Goal: Communication & Community: Connect with others

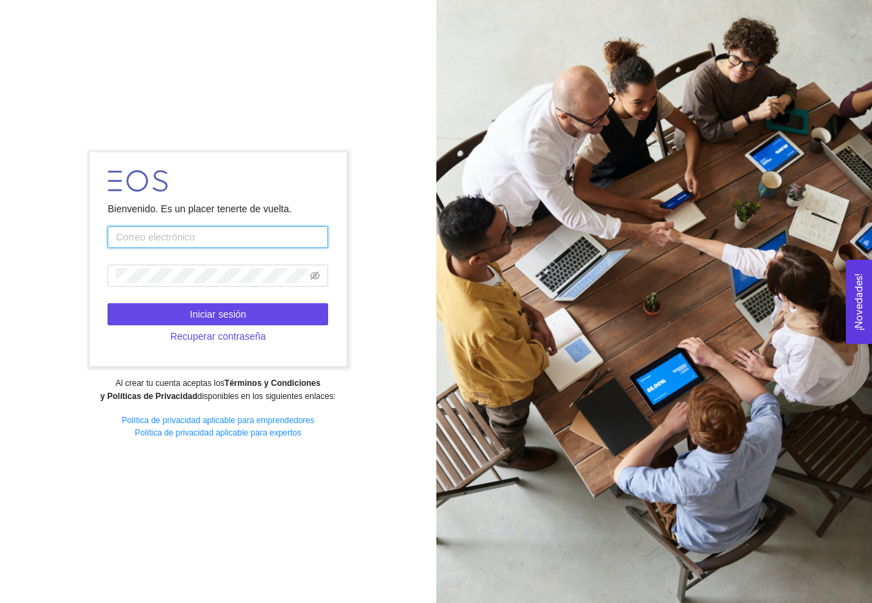
type input "[EMAIL_ADDRESS][DOMAIN_NAME]"
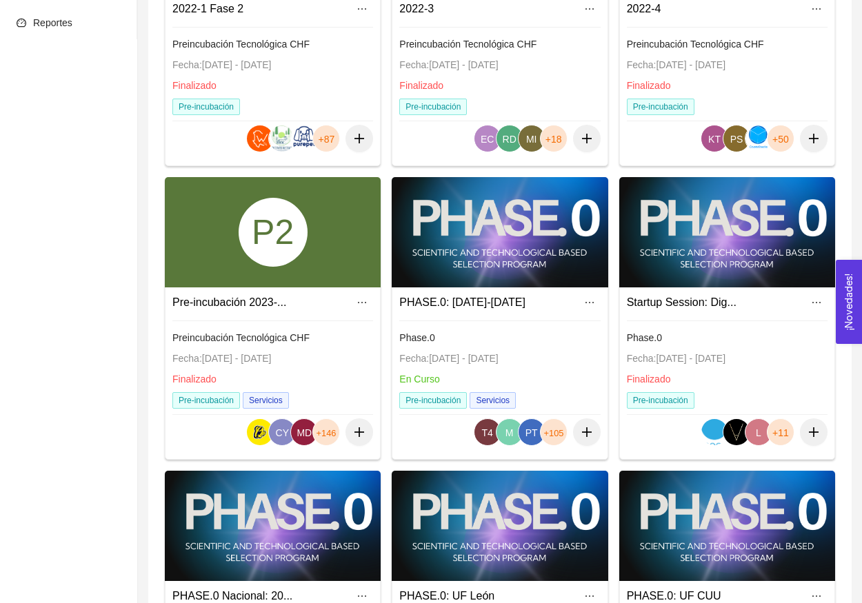
scroll to position [534, 0]
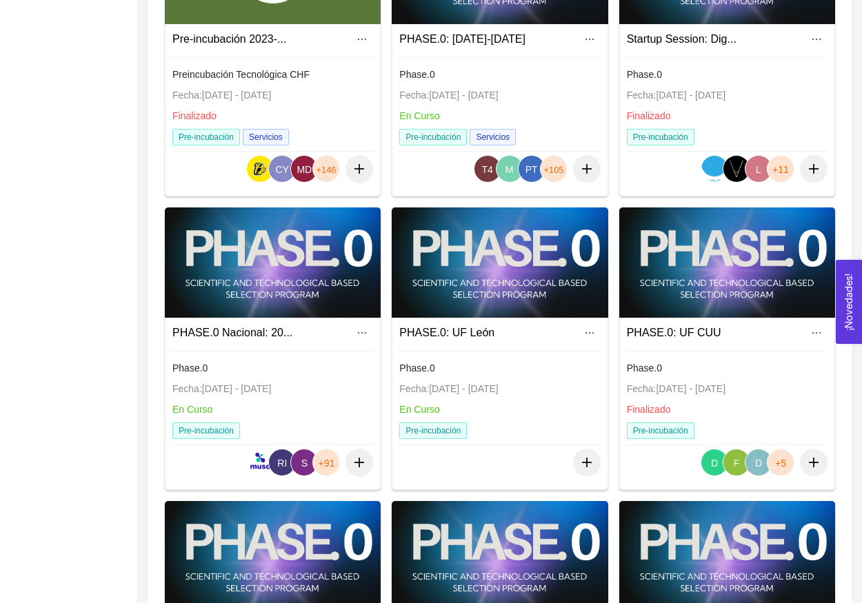
click at [283, 278] on div at bounding box center [273, 263] width 216 height 110
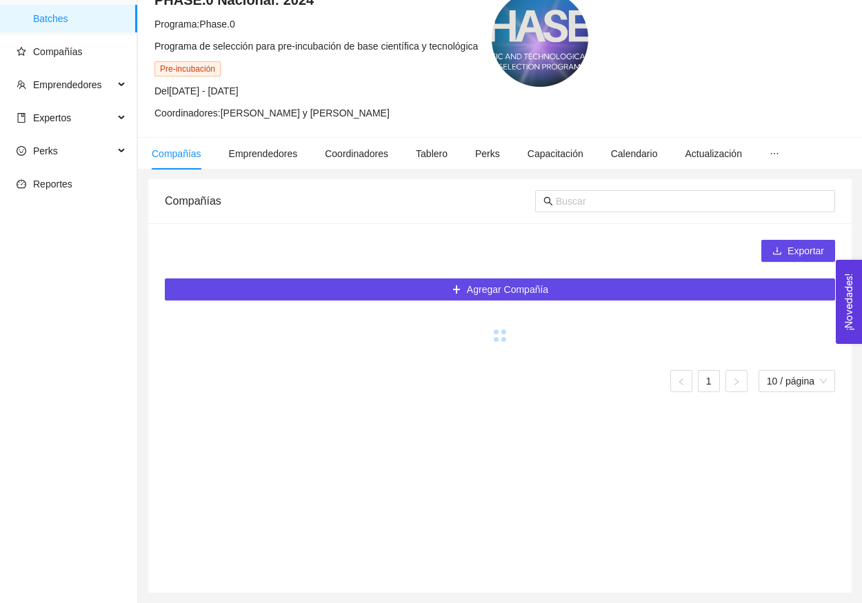
scroll to position [66, 0]
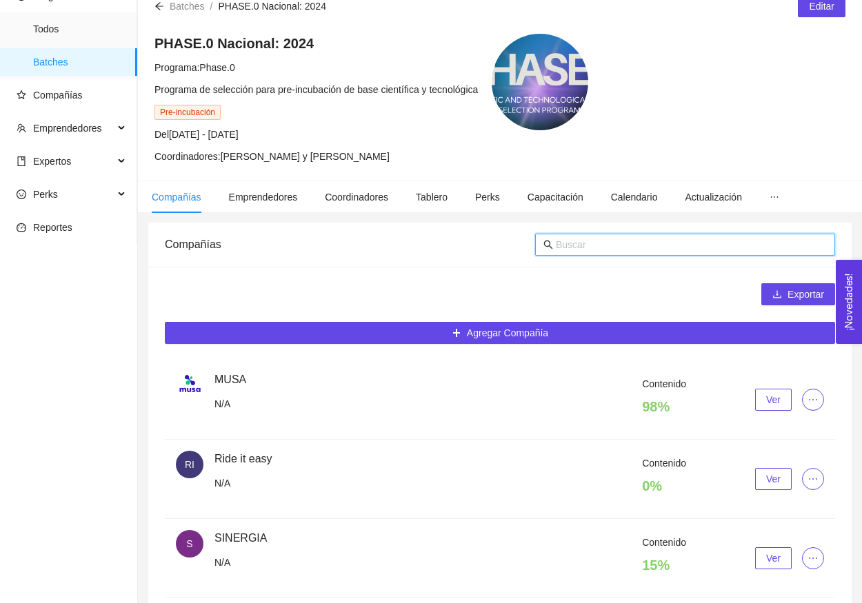
click at [582, 244] on input "text" at bounding box center [691, 244] width 271 height 15
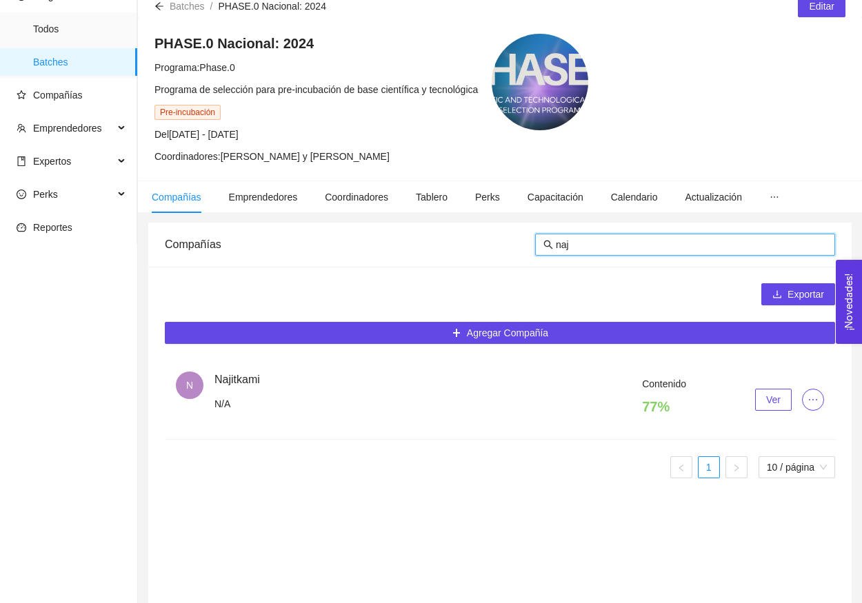
type input "naj"
click at [763, 399] on button "Ver" at bounding box center [773, 400] width 37 height 22
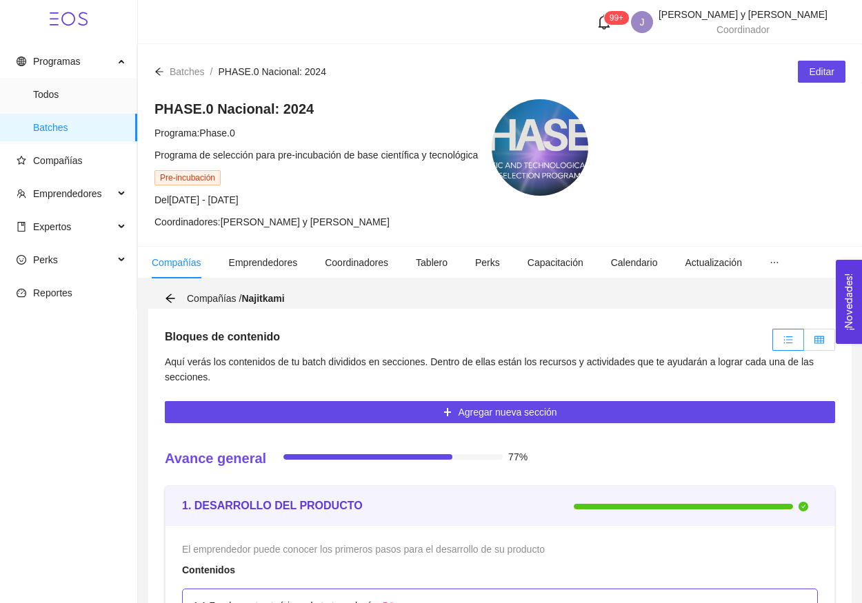
click at [818, 341] on icon "table" at bounding box center [819, 340] width 10 height 10
click at [804, 343] on input "radio" at bounding box center [804, 343] width 0 height 0
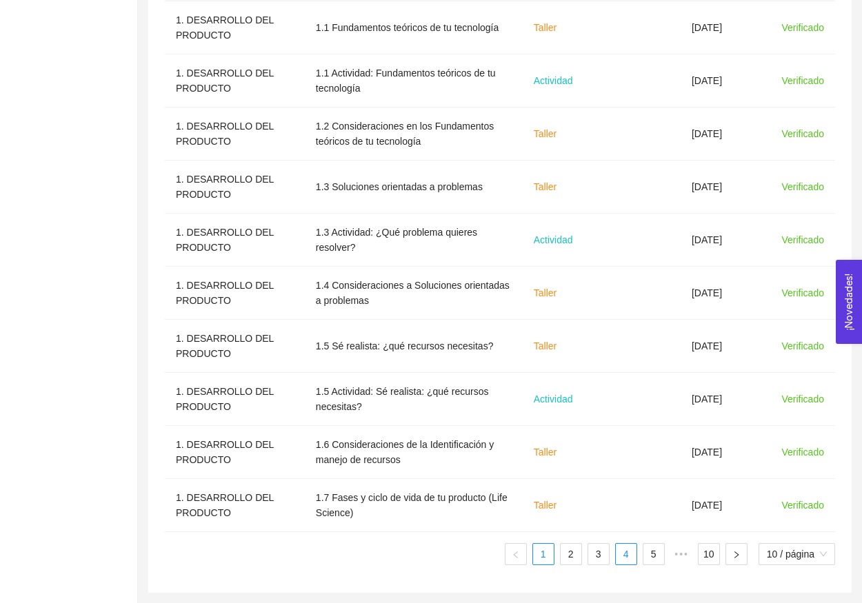
scroll to position [522, 0]
click at [620, 555] on link "4" at bounding box center [626, 554] width 21 height 21
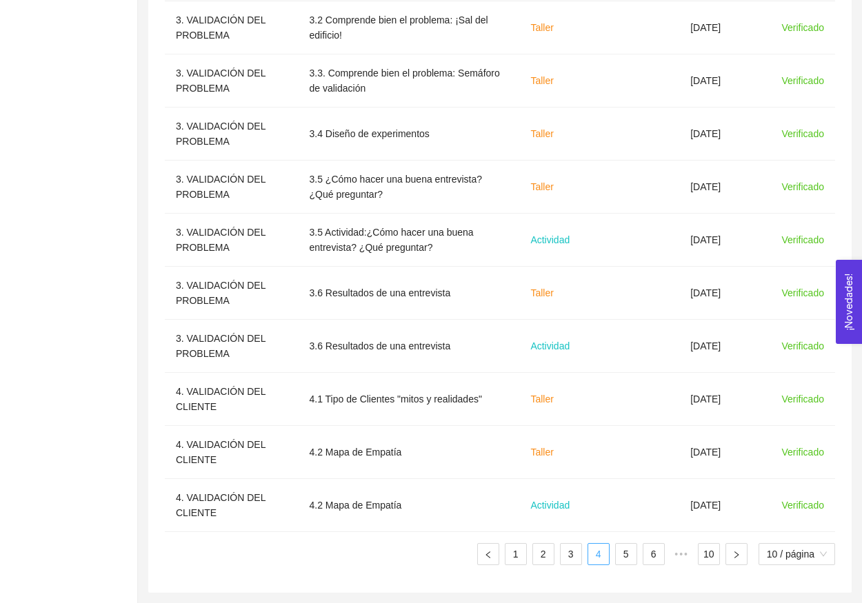
click at [595, 558] on link "4" at bounding box center [598, 554] width 21 height 21
click at [624, 558] on link "5" at bounding box center [626, 554] width 21 height 21
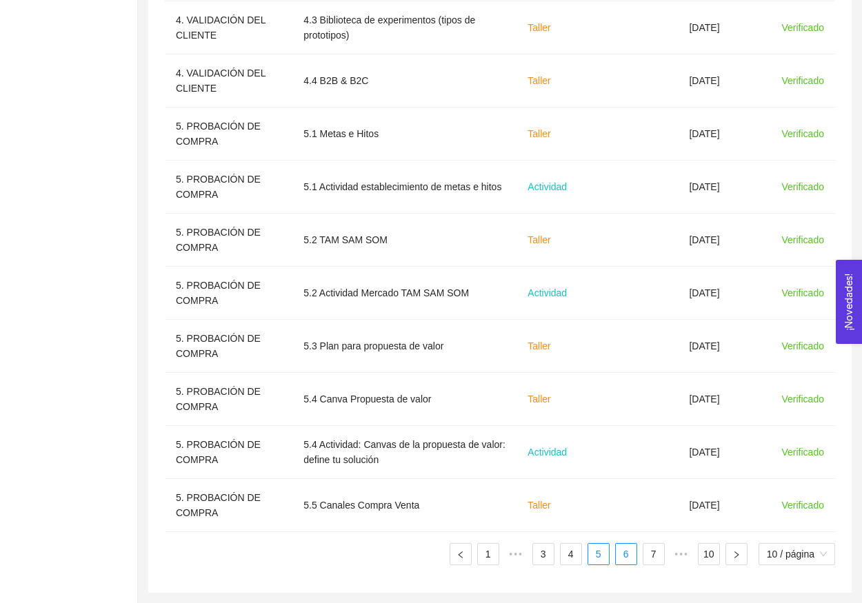
click at [627, 561] on link "6" at bounding box center [626, 554] width 21 height 21
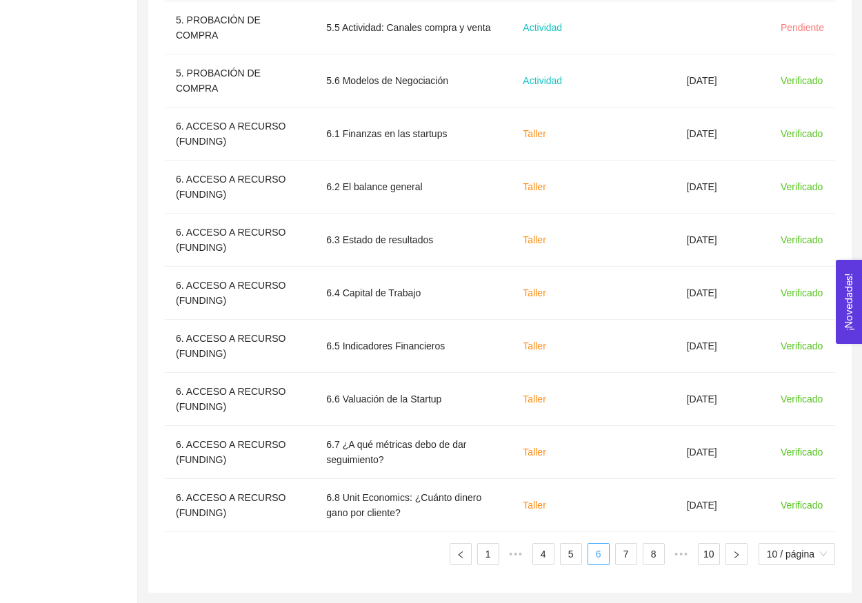
click at [627, 561] on link "7" at bounding box center [626, 554] width 21 height 21
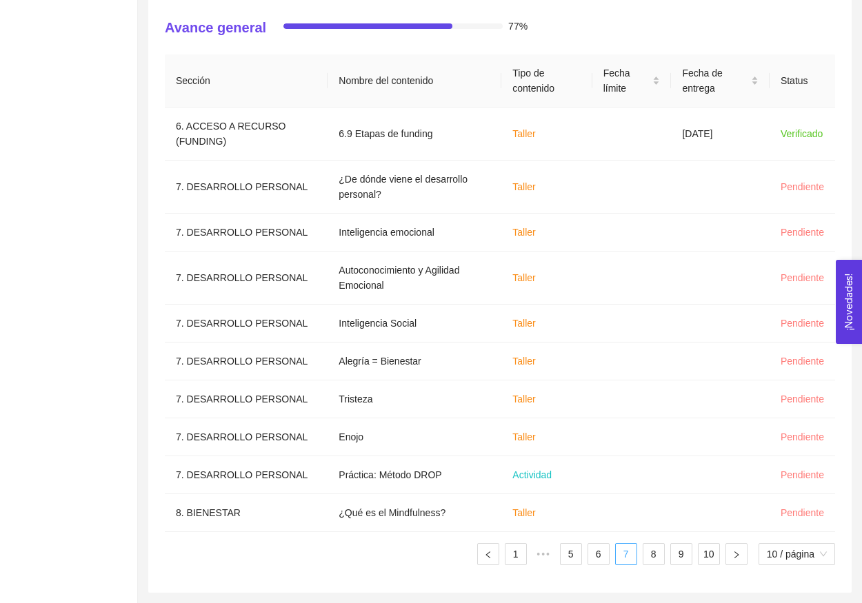
scroll to position [416, 0]
click at [651, 561] on link "8" at bounding box center [653, 554] width 21 height 21
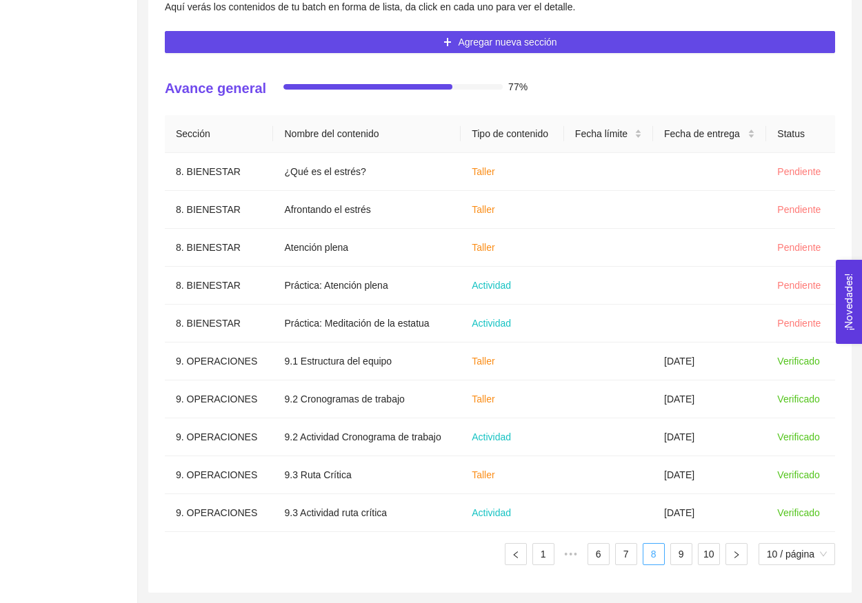
scroll to position [355, 0]
click at [679, 558] on link "9" at bounding box center [681, 554] width 21 height 21
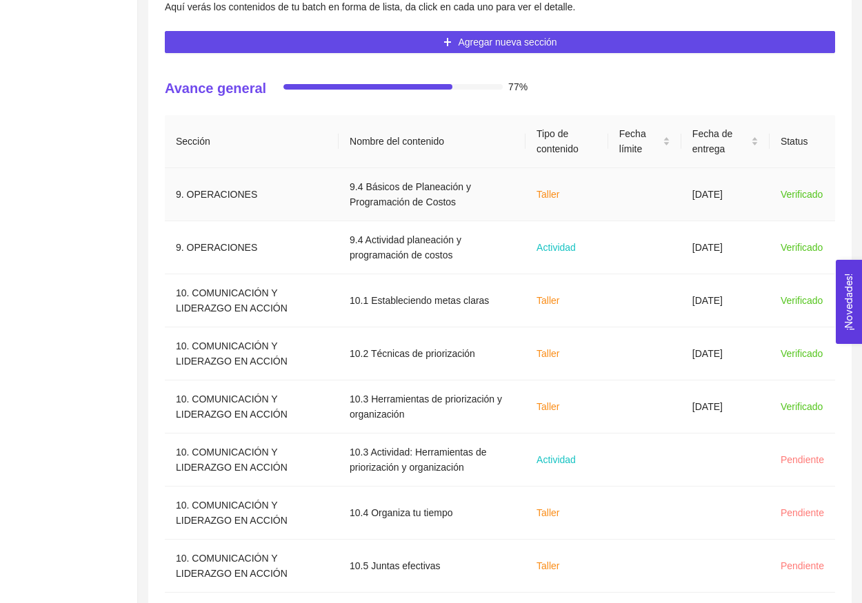
scroll to position [199, 0]
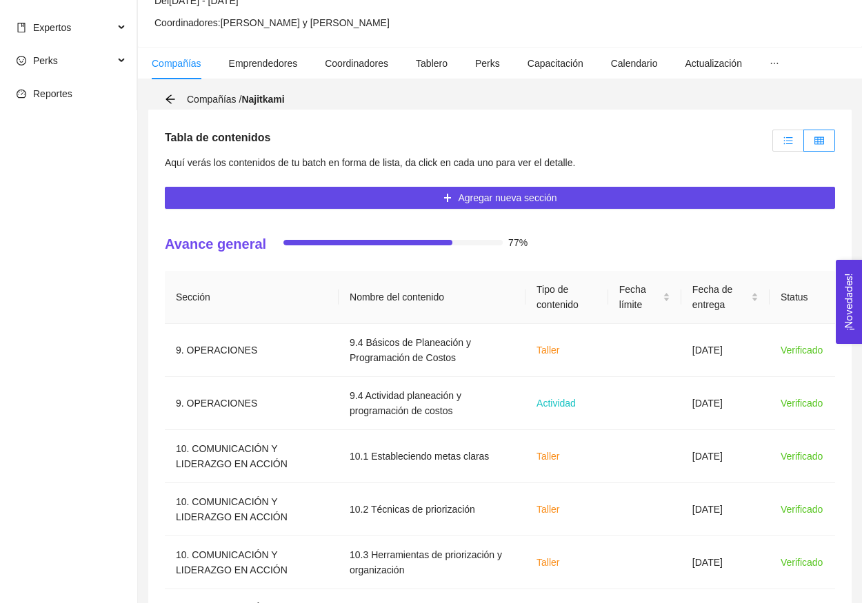
click at [784, 147] on label at bounding box center [788, 141] width 32 height 22
click at [773, 144] on input "radio" at bounding box center [773, 144] width 0 height 0
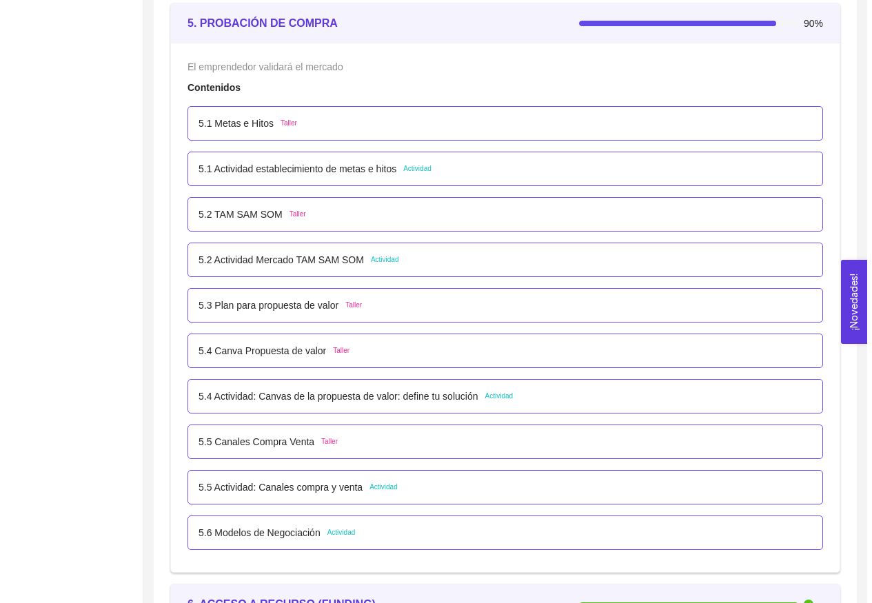
scroll to position [2977, 0]
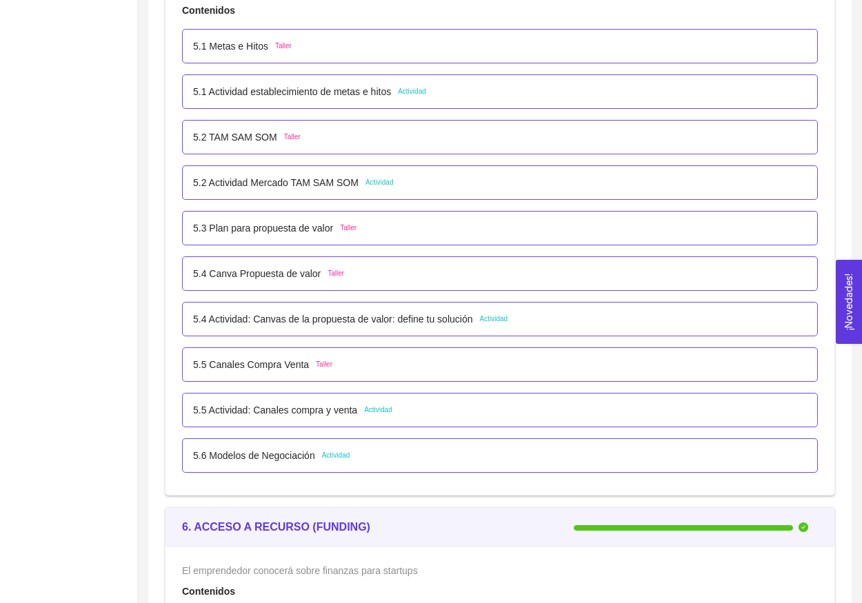
click at [257, 190] on div "5.2 Actividad [PERSON_NAME] [PERSON_NAME] Actividad" at bounding box center [500, 182] width 636 height 34
click at [257, 177] on p "5.2 Actividad Mercado TAM SAM SOM" at bounding box center [275, 182] width 165 height 15
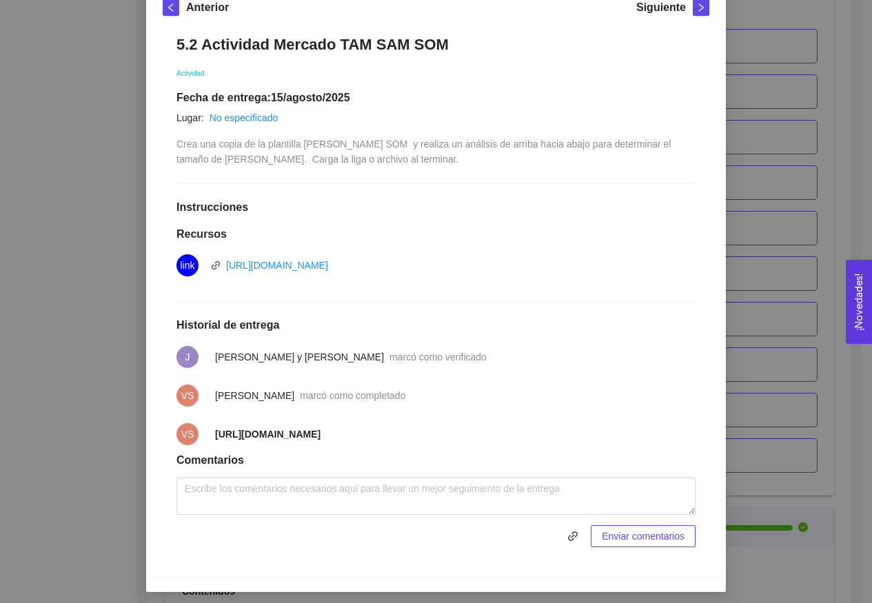
scroll to position [208, 0]
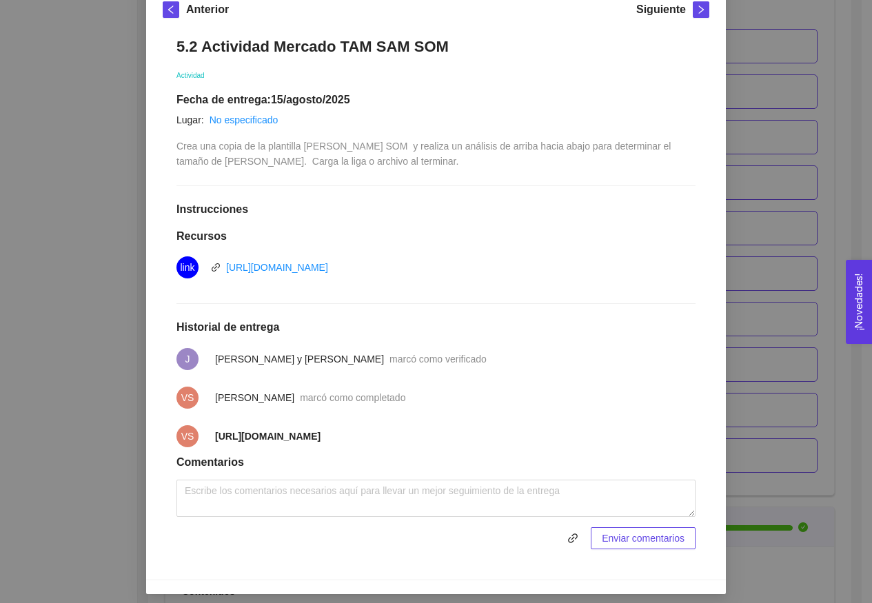
drag, startPoint x: 248, startPoint y: 443, endPoint x: 200, endPoint y: 423, distance: 52.2
click at [200, 423] on li "VS [URL][DOMAIN_NAME]" at bounding box center [436, 436] width 519 height 39
drag, startPoint x: 205, startPoint y: 430, endPoint x: 249, endPoint y: 450, distance: 48.4
click at [249, 444] on span "[URL][DOMAIN_NAME]" at bounding box center [267, 436] width 105 height 15
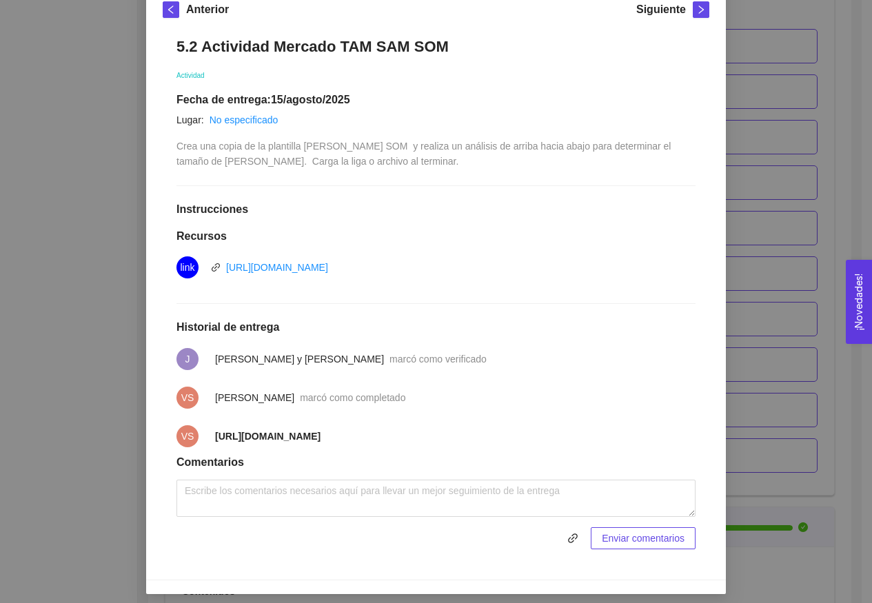
copy strong "[URL][DOMAIN_NAME]"
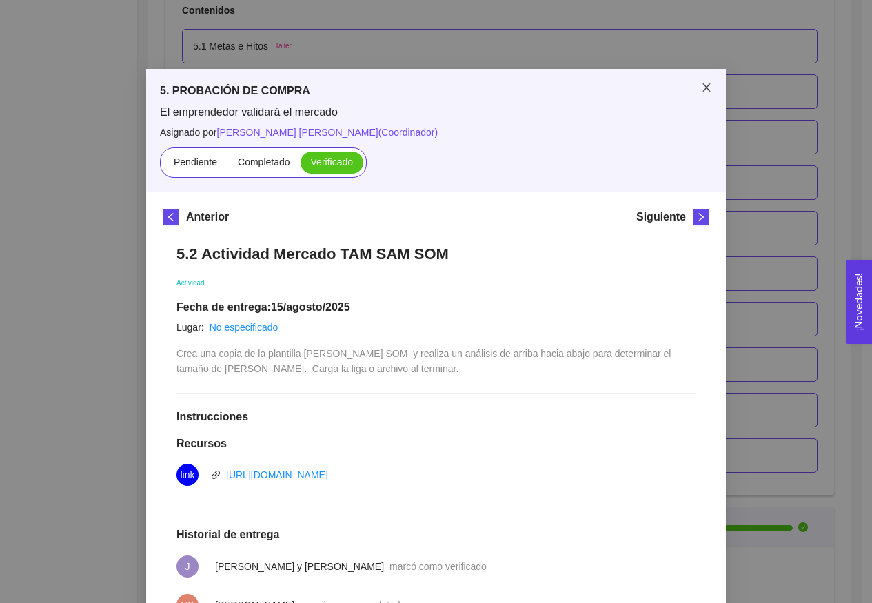
scroll to position [0, 0]
click at [698, 81] on span "Close" at bounding box center [706, 88] width 39 height 39
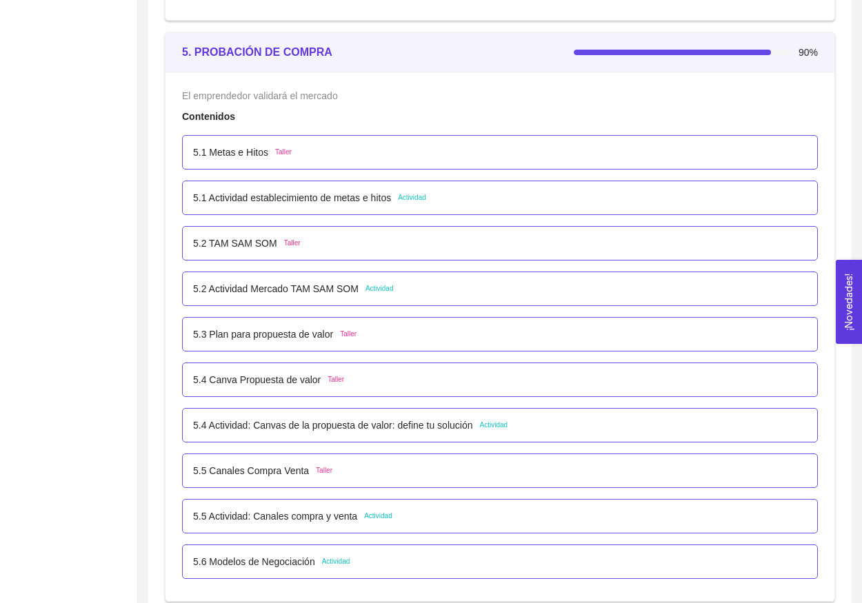
scroll to position [2899, 0]
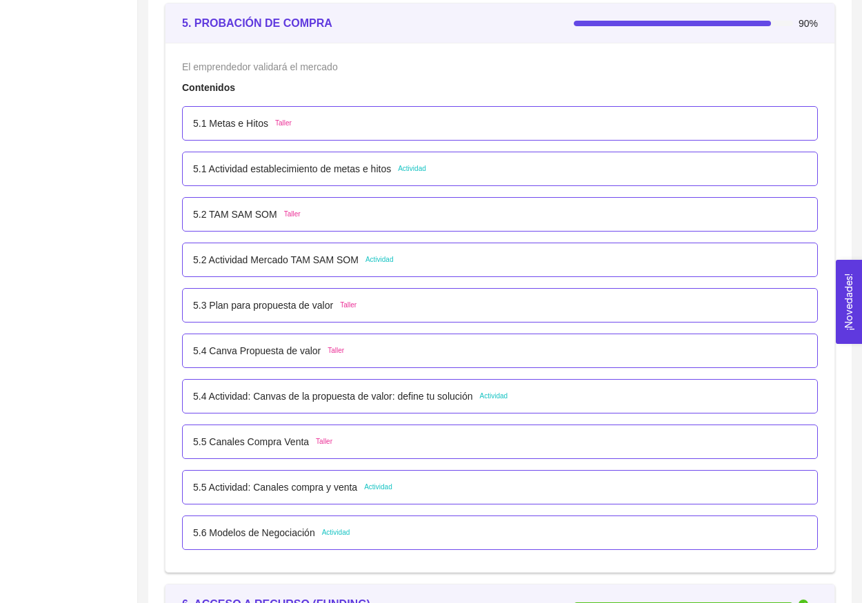
click at [281, 487] on p "5.5 Actividad: Canales compra y venta" at bounding box center [275, 487] width 164 height 15
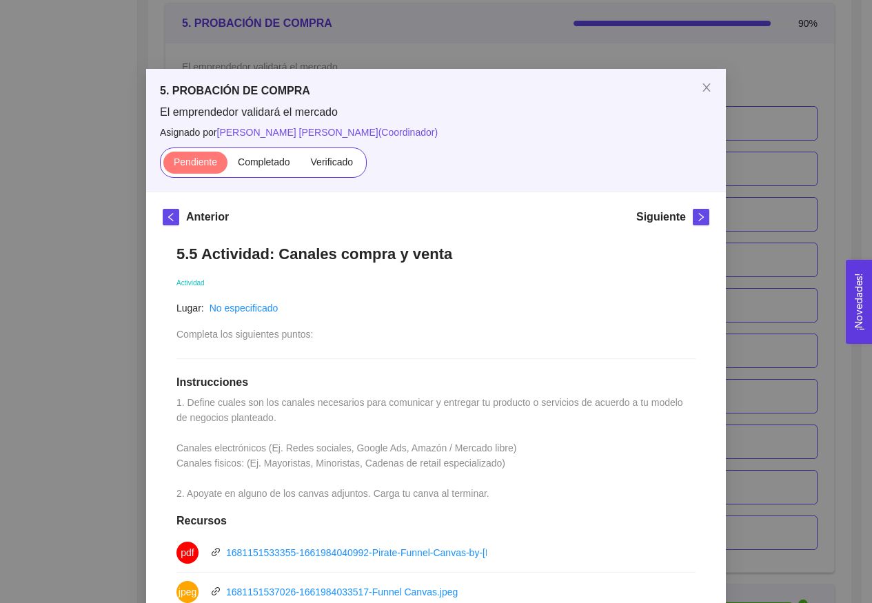
click at [97, 427] on div "5. PROBACIÓN DE COMPRA El emprendedor validará el [PERSON_NAME] Asignado por [P…" at bounding box center [436, 301] width 872 height 603
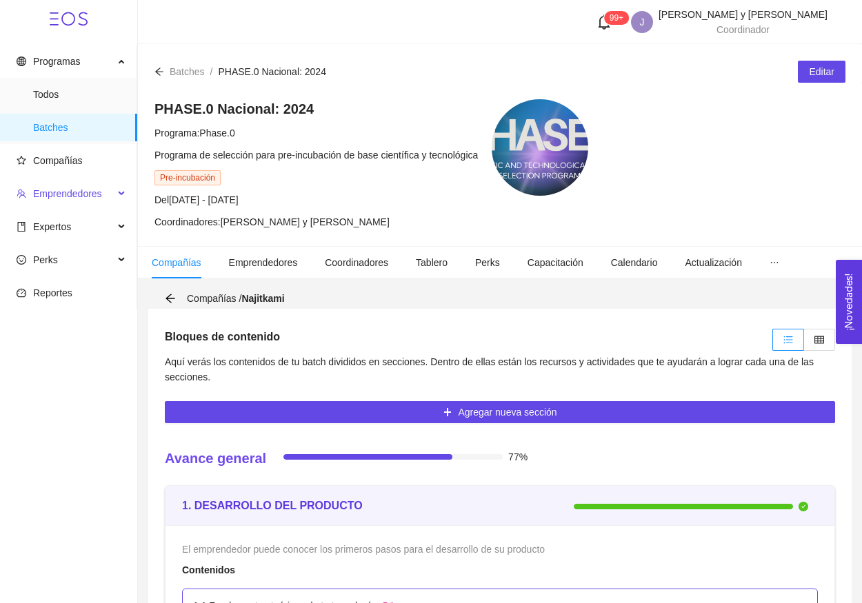
scroll to position [0, 0]
click at [85, 190] on span "Emprendedores" at bounding box center [67, 193] width 69 height 11
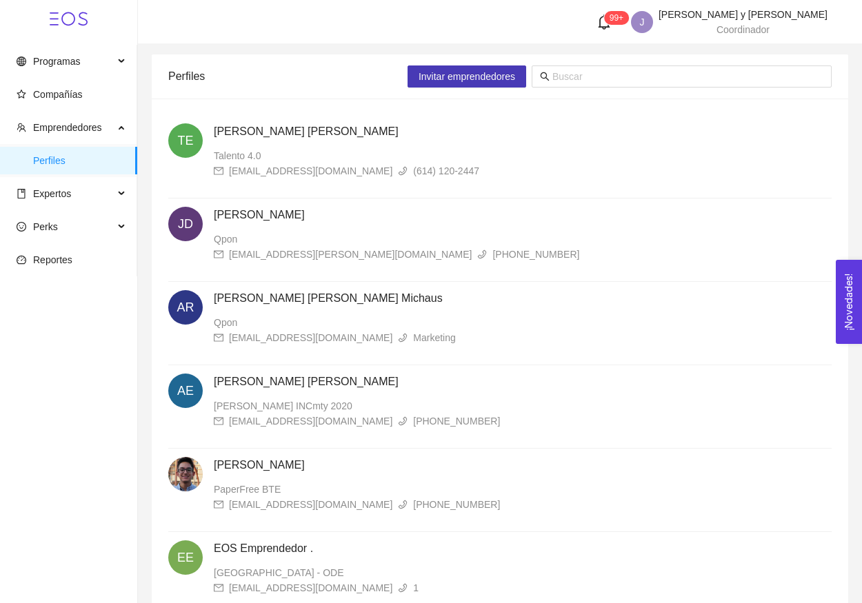
click at [464, 77] on span "Invitar emprendedores" at bounding box center [467, 76] width 97 height 15
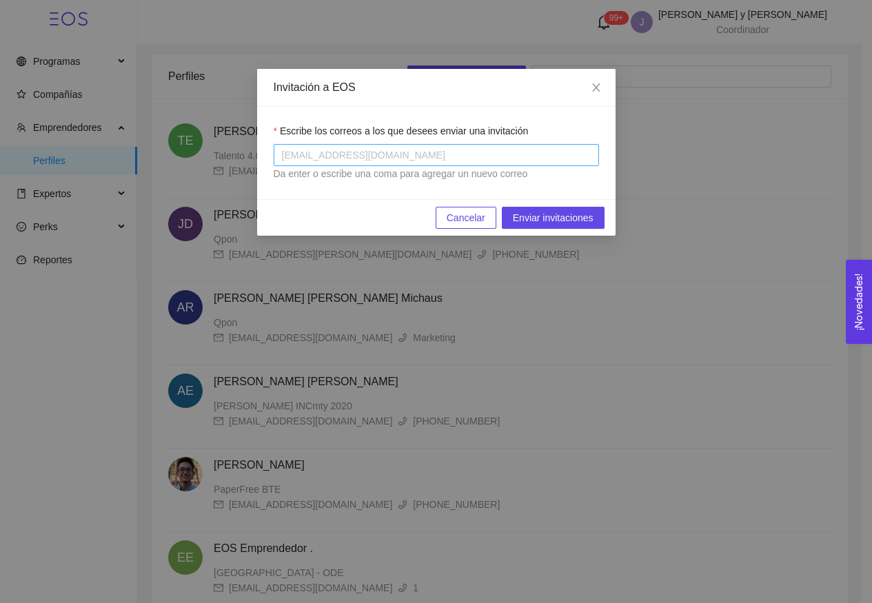
click at [447, 159] on div at bounding box center [436, 155] width 319 height 17
paste input "[PERSON_NAME][EMAIL_ADDRESS][PERSON_NAME][DOMAIN_NAME]"
type input "[PERSON_NAME][EMAIL_ADDRESS][PERSON_NAME][DOMAIN_NAME]"
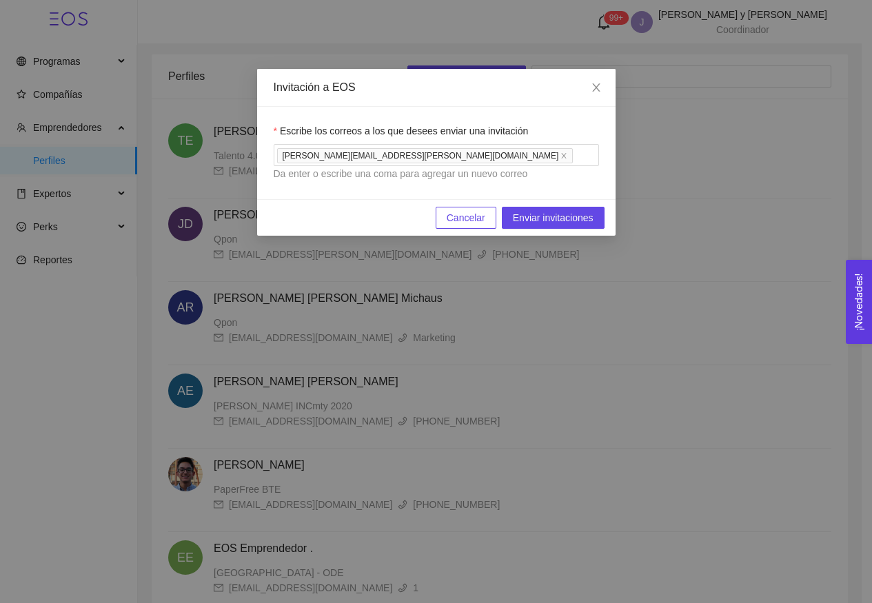
click at [534, 192] on div "Escribe los correos a los que desees enviar una invitación [PERSON_NAME][EMAIL_…" at bounding box center [436, 153] width 359 height 92
click at [517, 213] on span "Enviar invitaciones" at bounding box center [553, 217] width 81 height 15
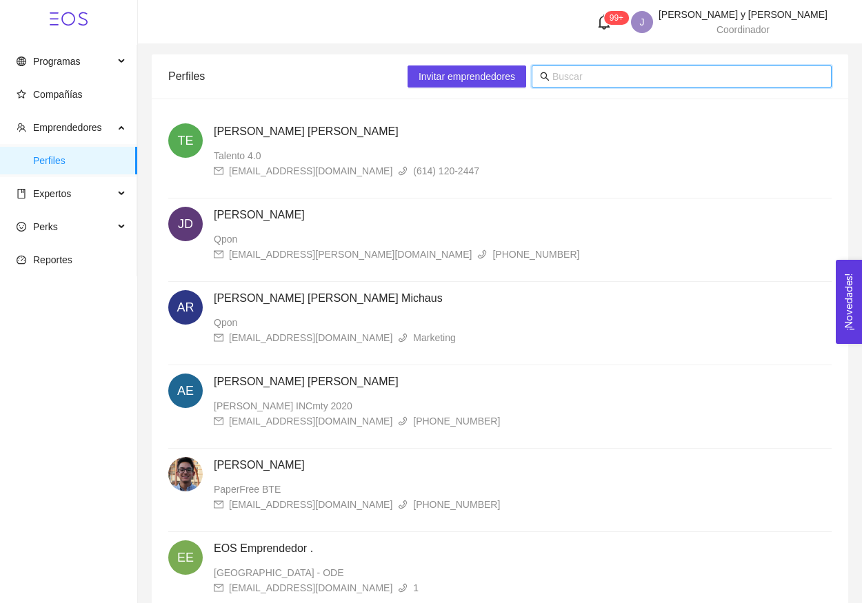
click at [587, 83] on input "text" at bounding box center [687, 76] width 271 height 15
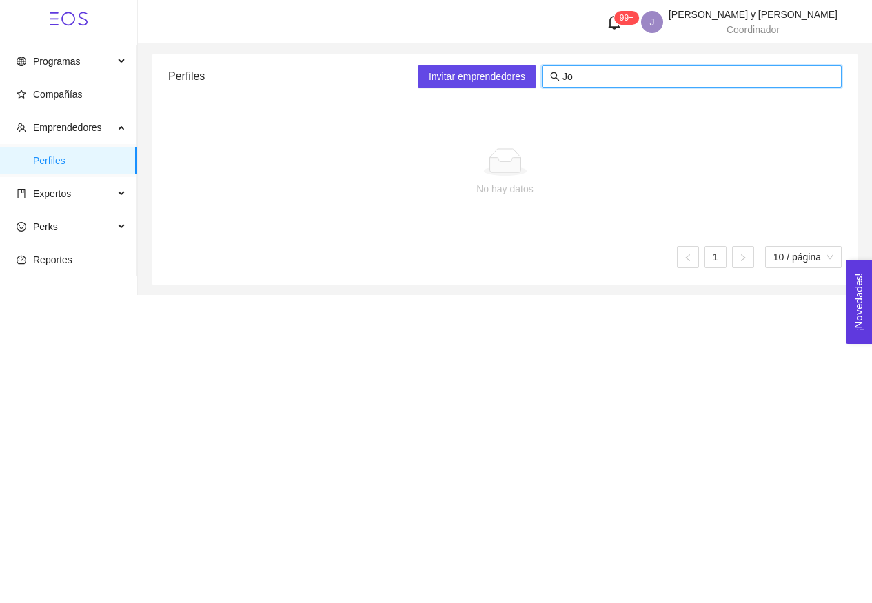
type input "J"
